Goal: Transaction & Acquisition: Download file/media

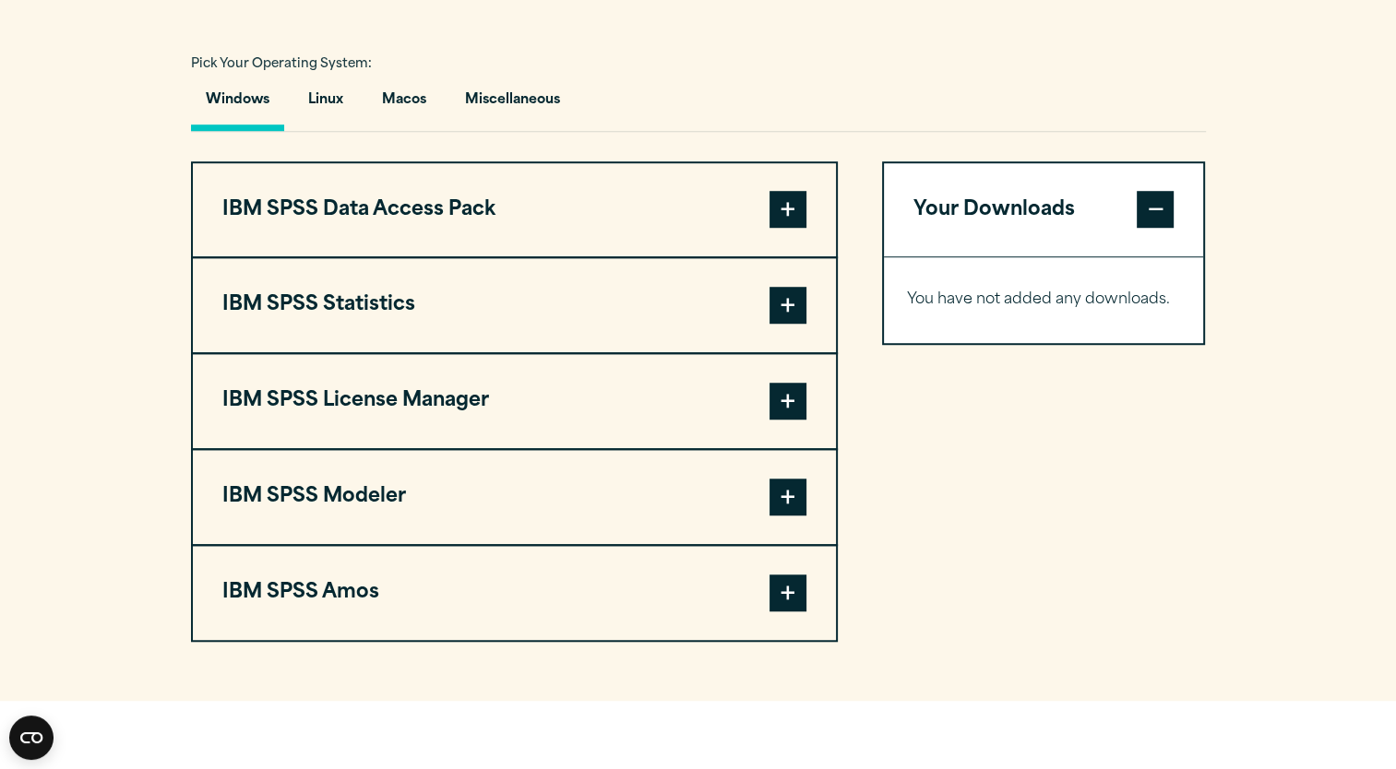
scroll to position [1309, 0]
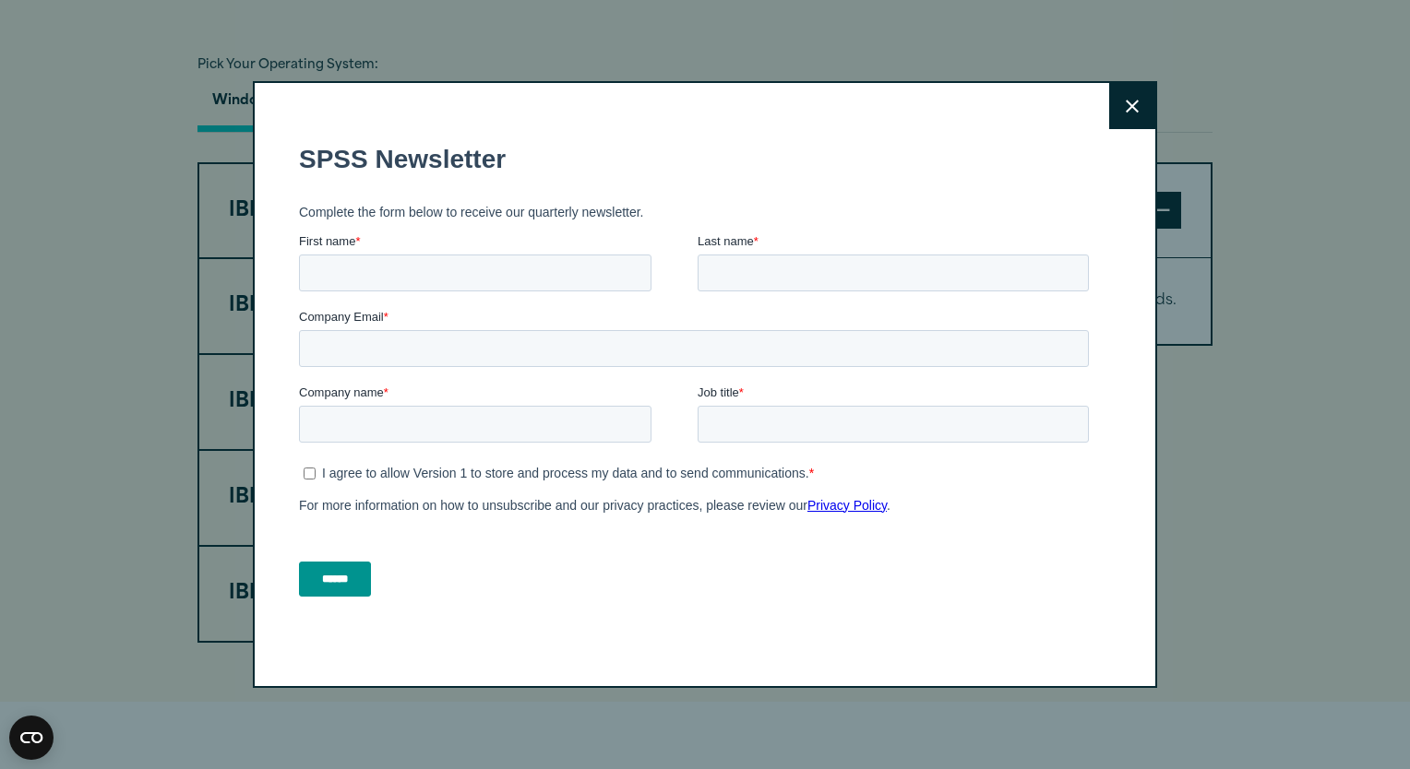
click at [1114, 101] on button "Close" at bounding box center [1132, 106] width 46 height 46
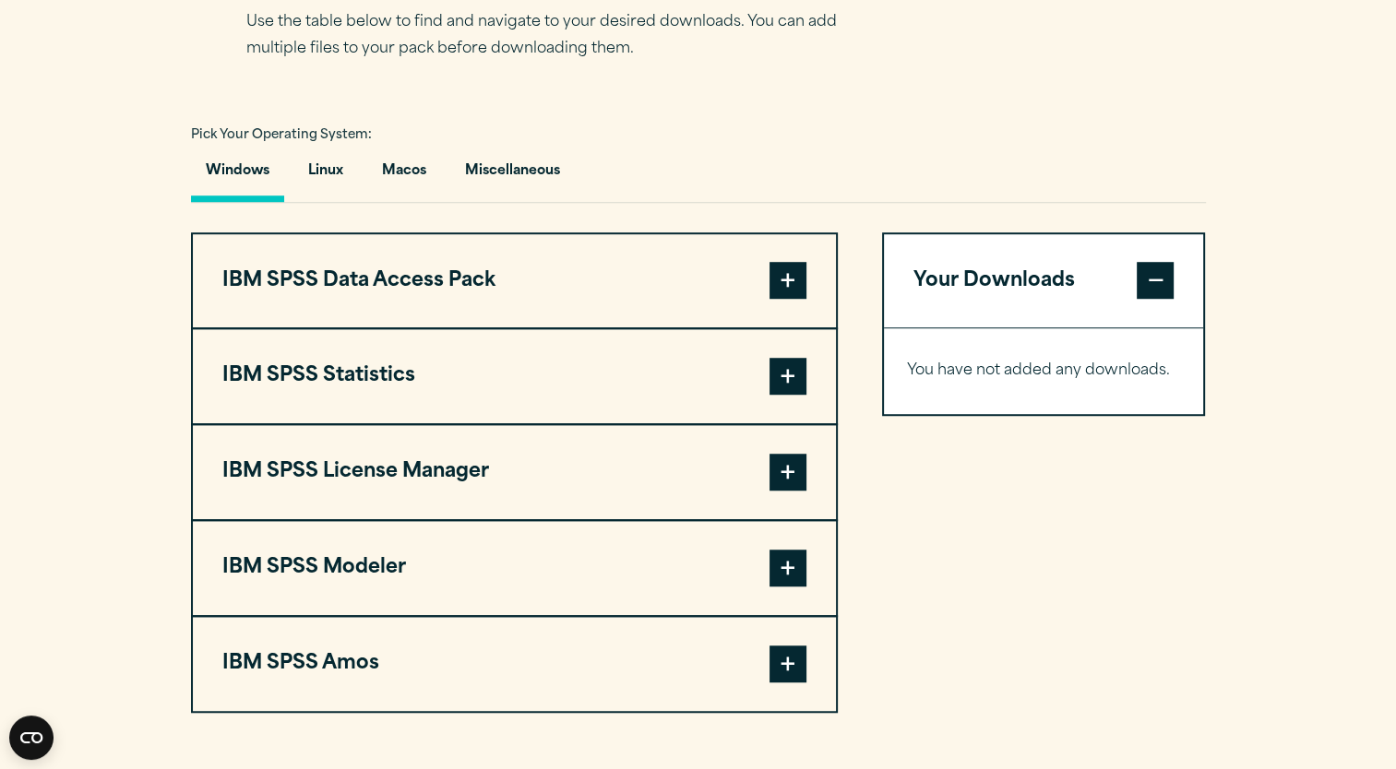
scroll to position [1246, 0]
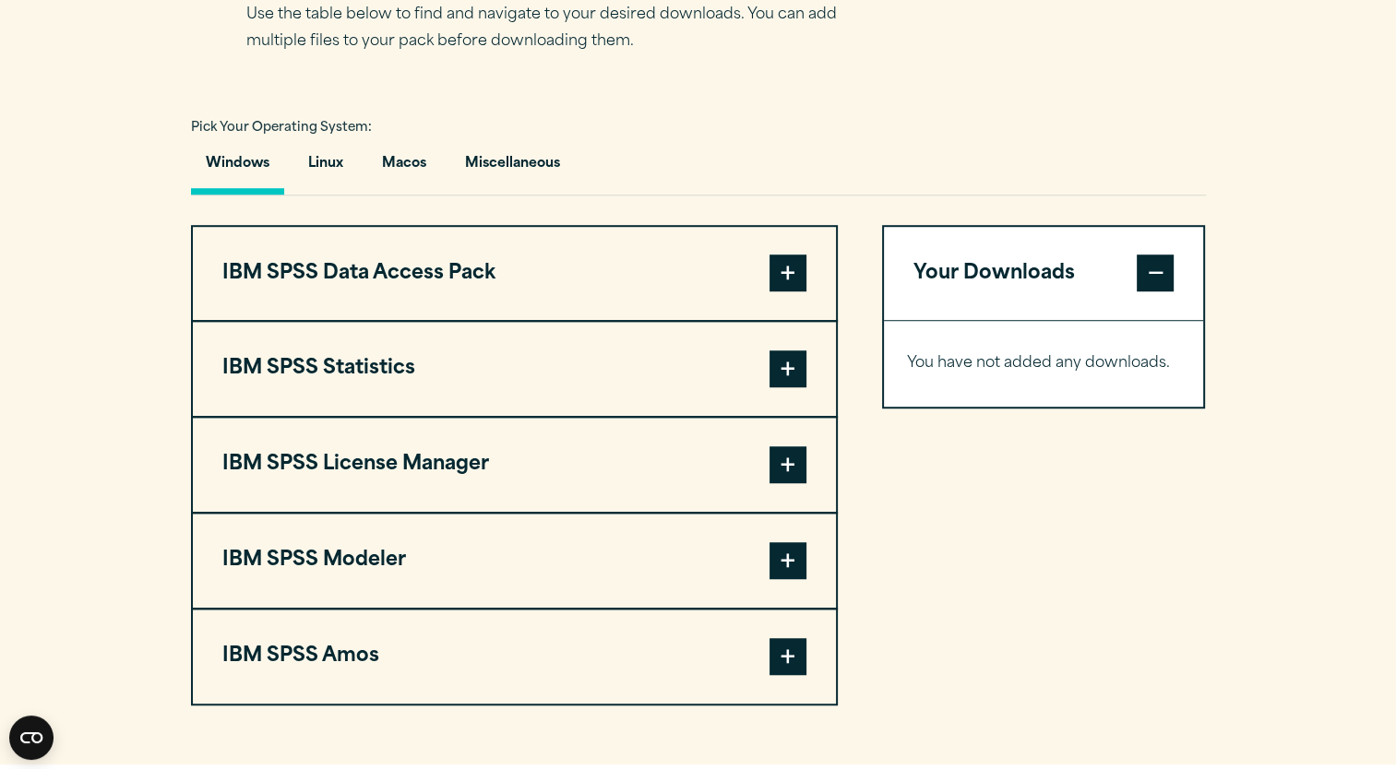
click at [786, 387] on span at bounding box center [787, 369] width 37 height 37
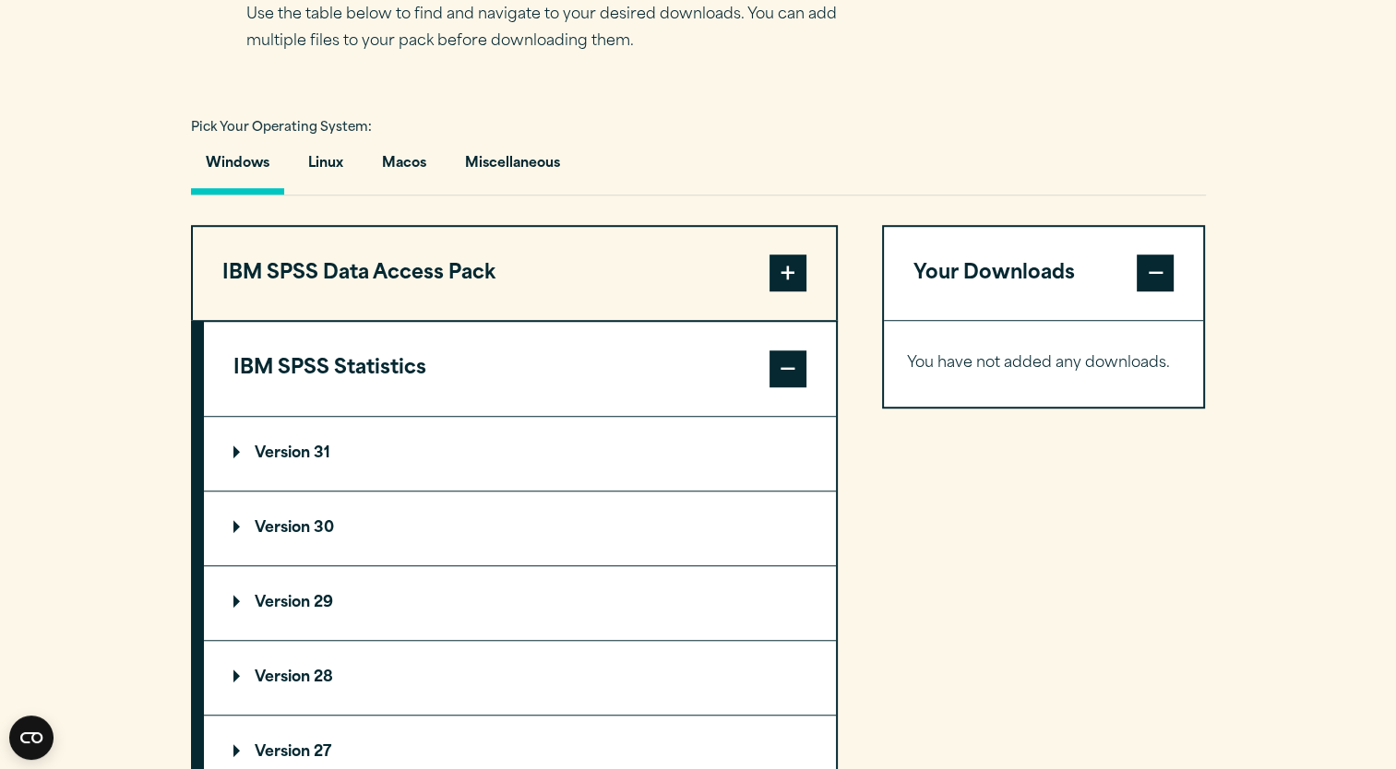
click at [320, 555] on summary "Version 30" at bounding box center [520, 529] width 632 height 74
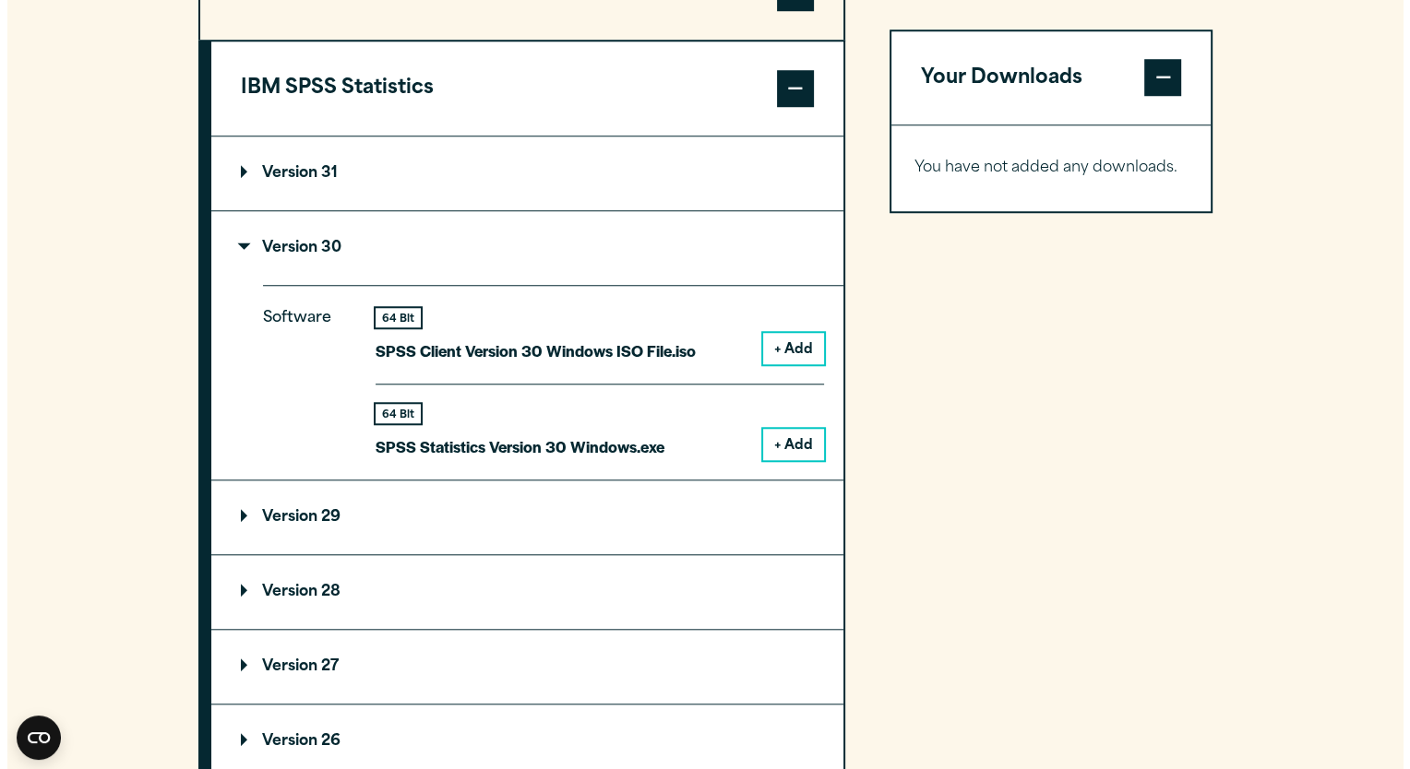
scroll to position [1534, 0]
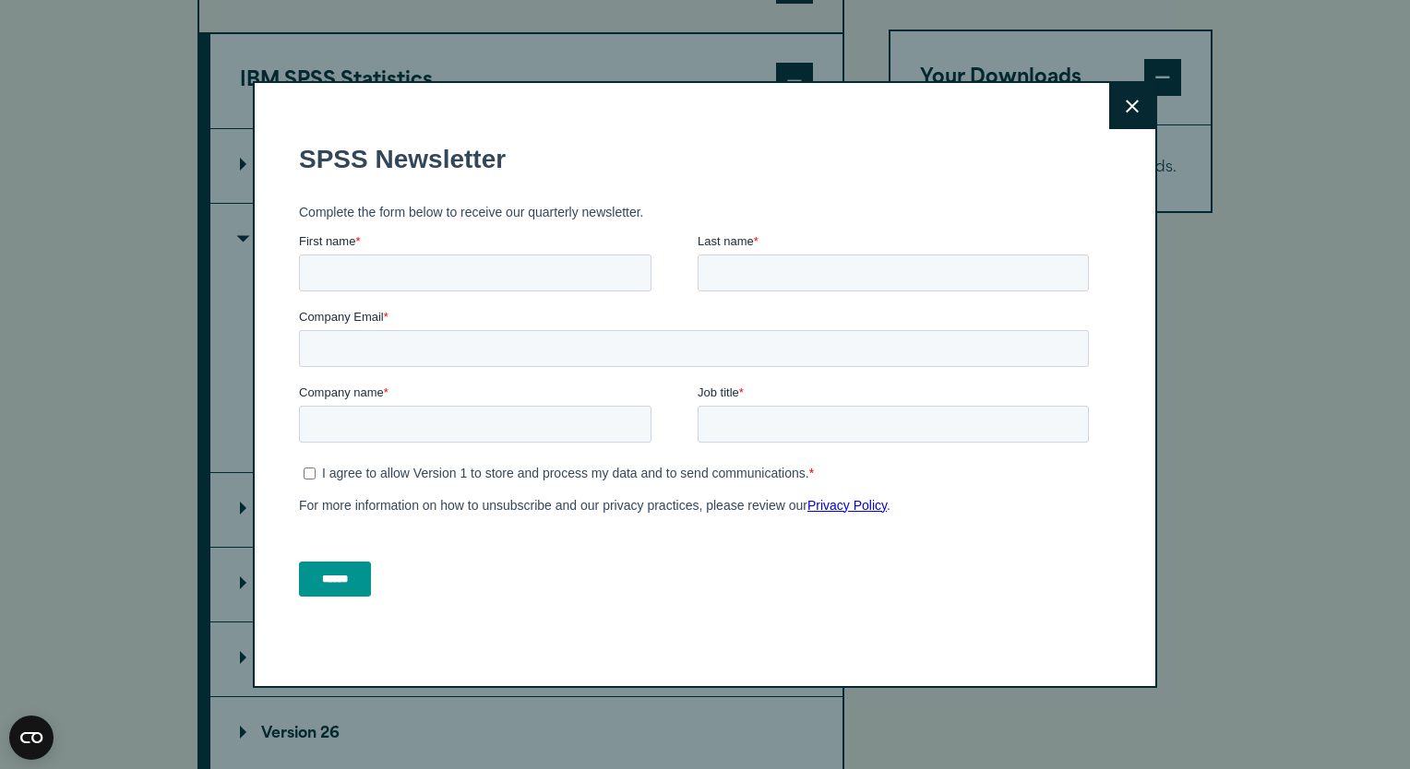
click at [1126, 102] on icon at bounding box center [1132, 107] width 13 height 14
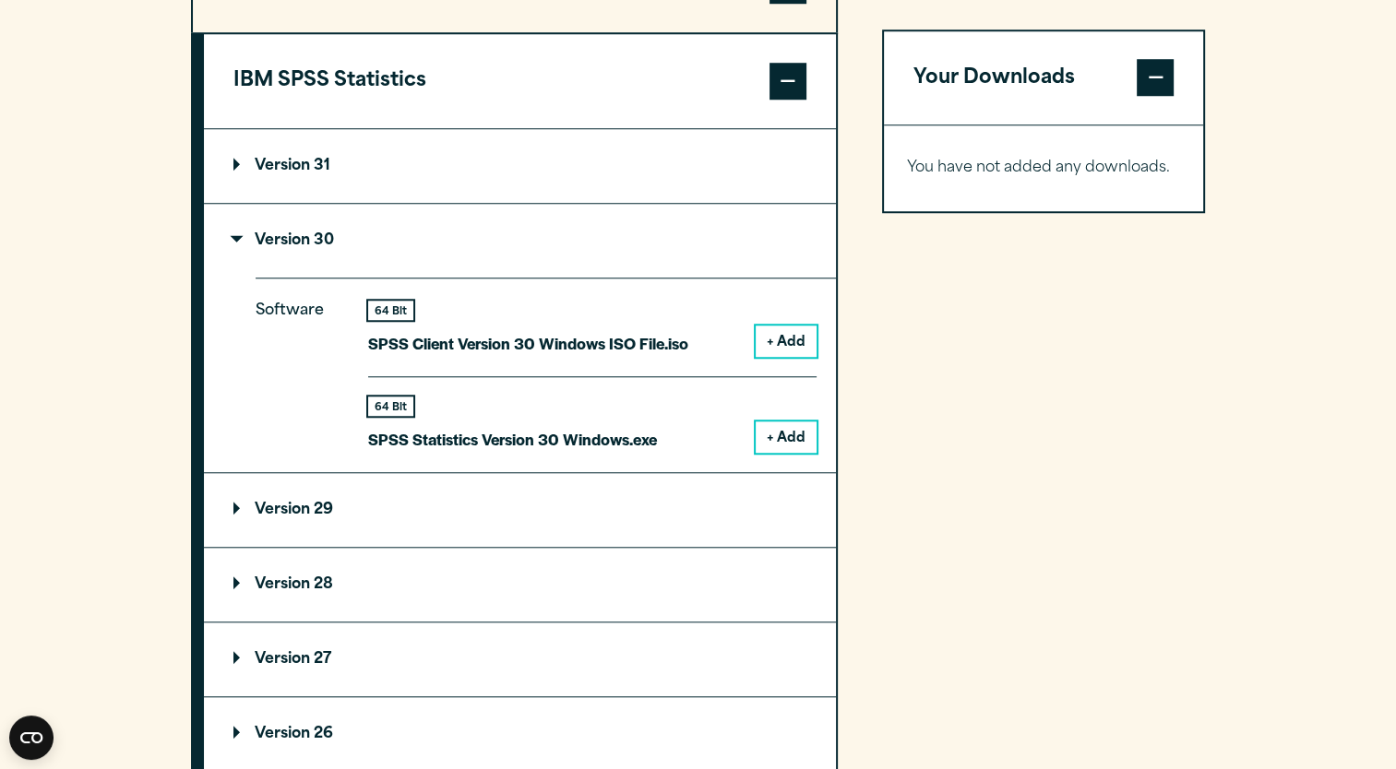
click at [775, 453] on button "+ Add" at bounding box center [786, 437] width 61 height 31
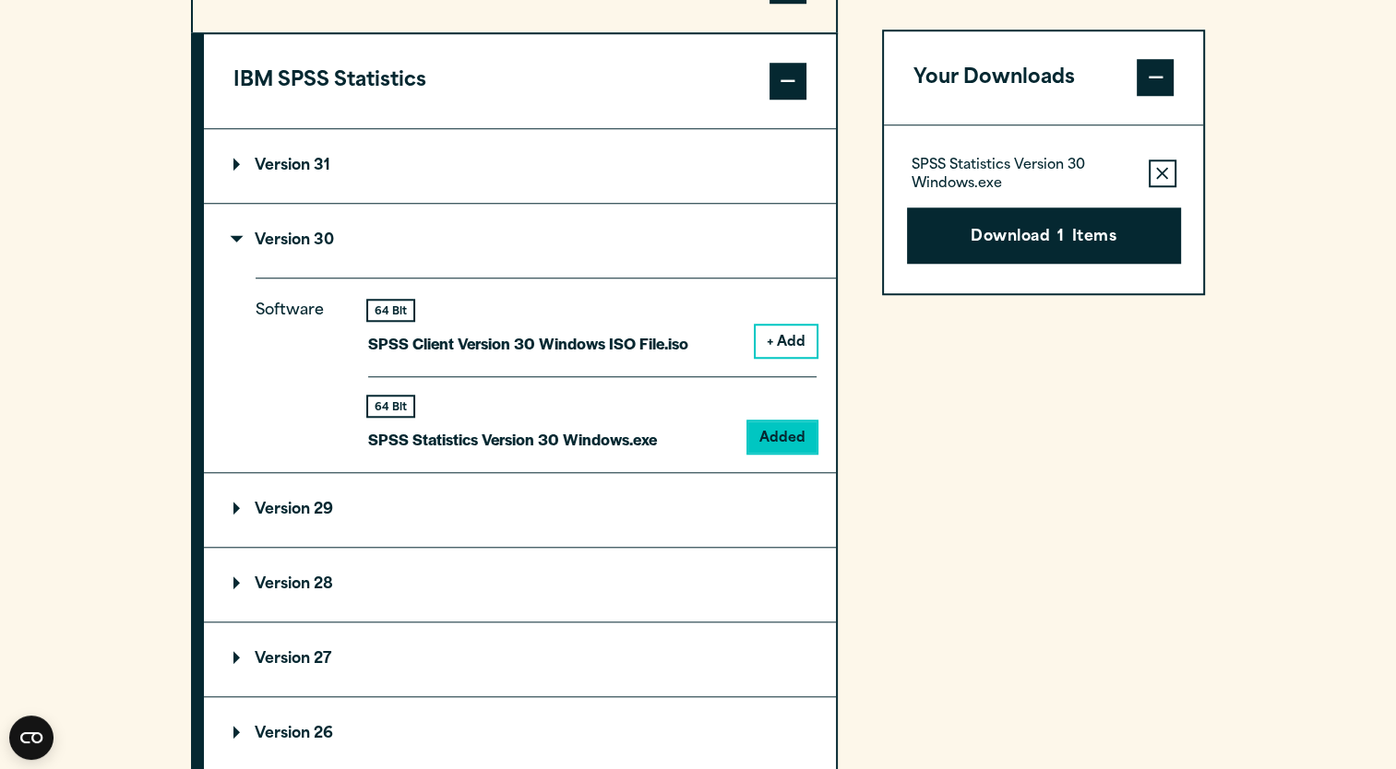
click at [790, 357] on button "+ Add" at bounding box center [786, 341] width 61 height 31
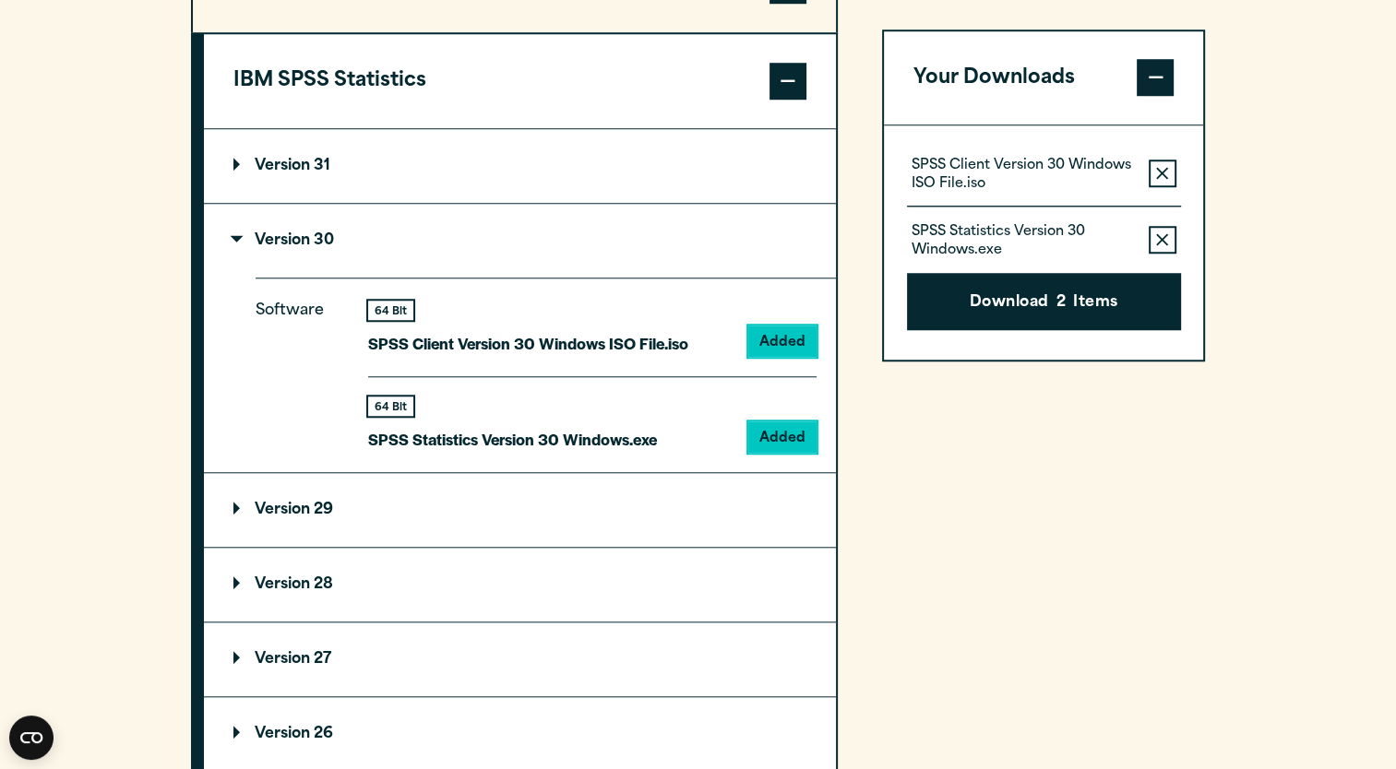
click at [1159, 168] on icon "button" at bounding box center [1162, 174] width 12 height 13
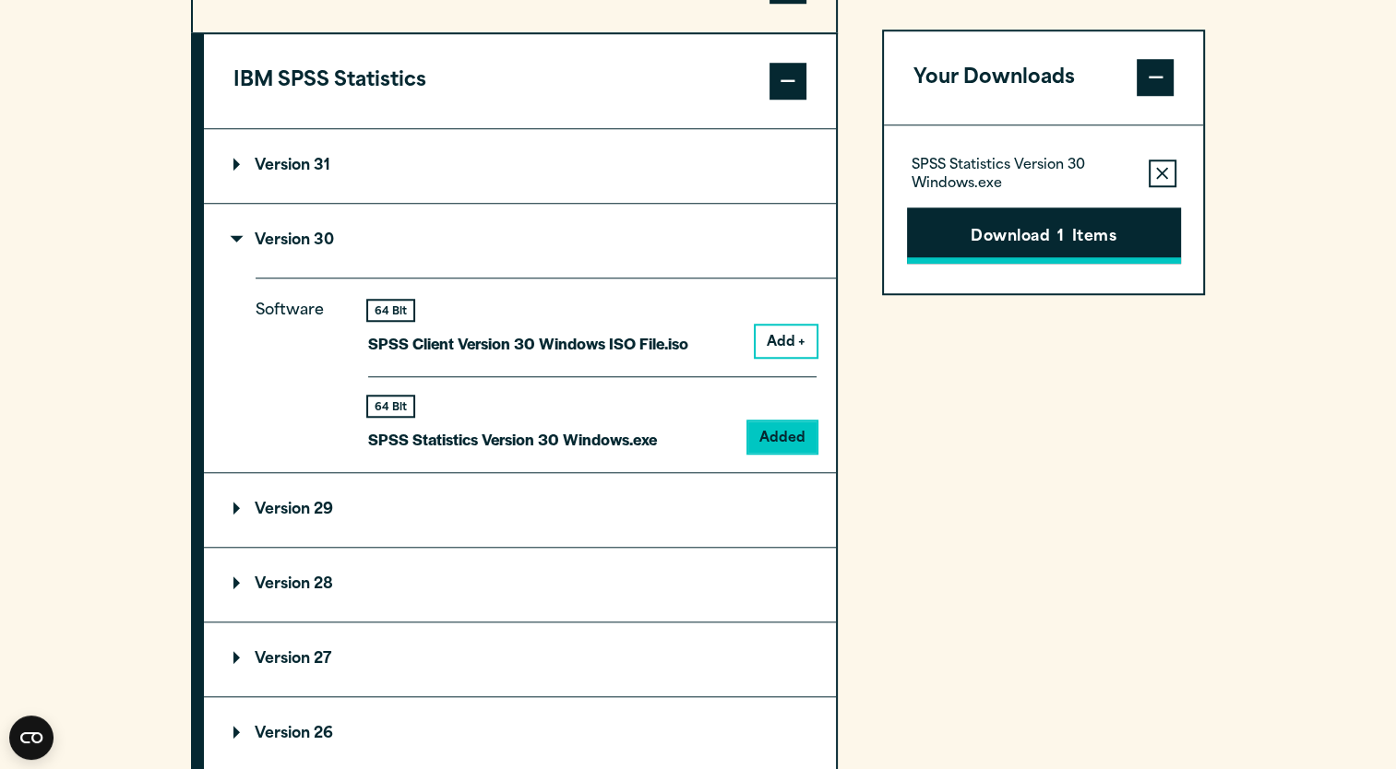
click at [1014, 239] on button "Download 1 Items" at bounding box center [1044, 236] width 274 height 57
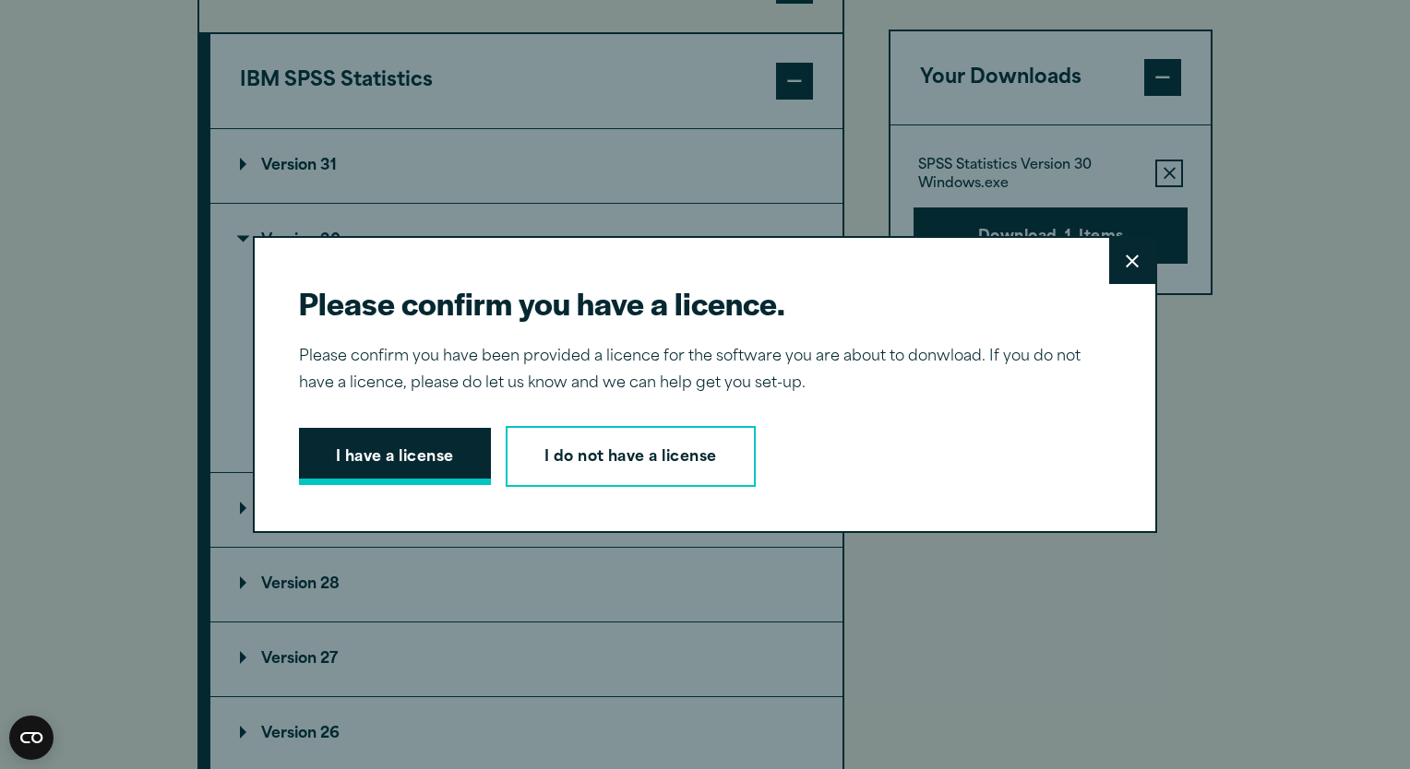
click at [435, 447] on button "I have a license" at bounding box center [395, 456] width 192 height 57
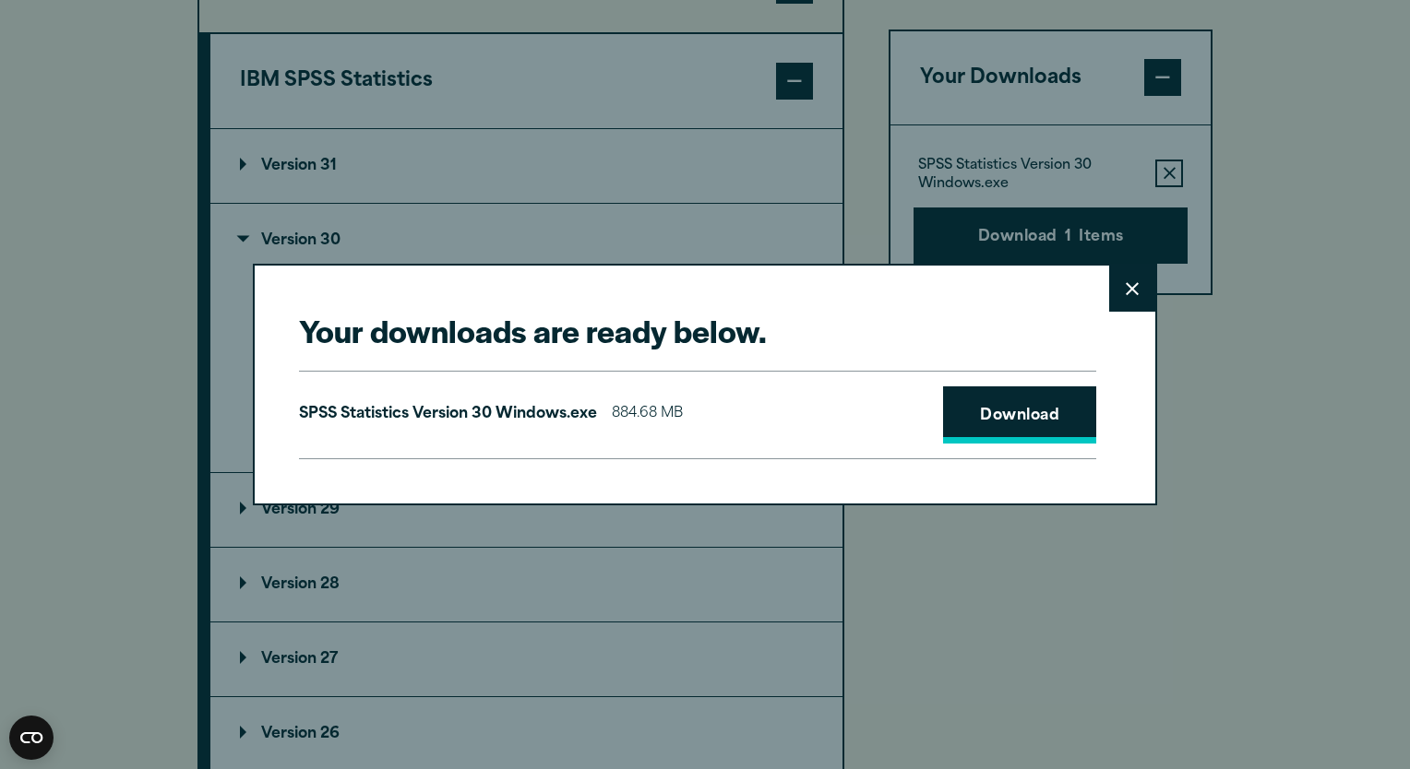
click at [989, 411] on link "Download" at bounding box center [1019, 415] width 153 height 57
